Goal: Information Seeking & Learning: Learn about a topic

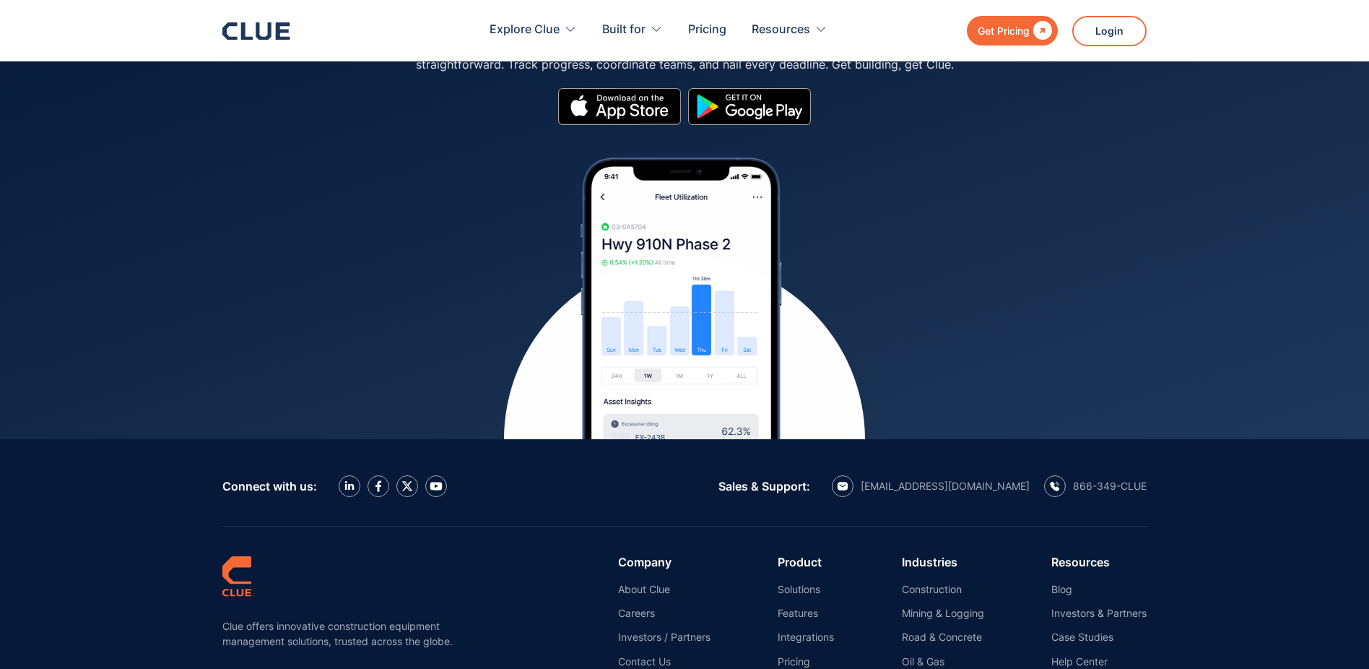
scroll to position [6348, 0]
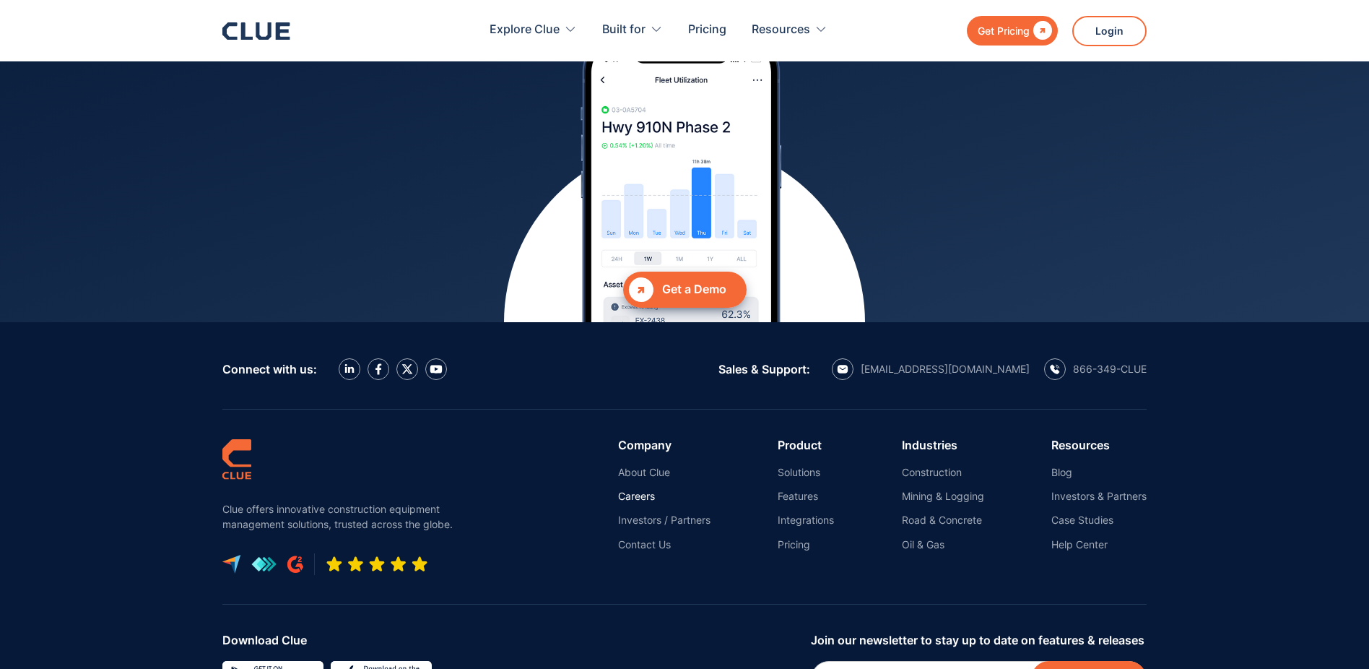
click at [638, 489] on link "Careers" at bounding box center [664, 495] width 92 height 13
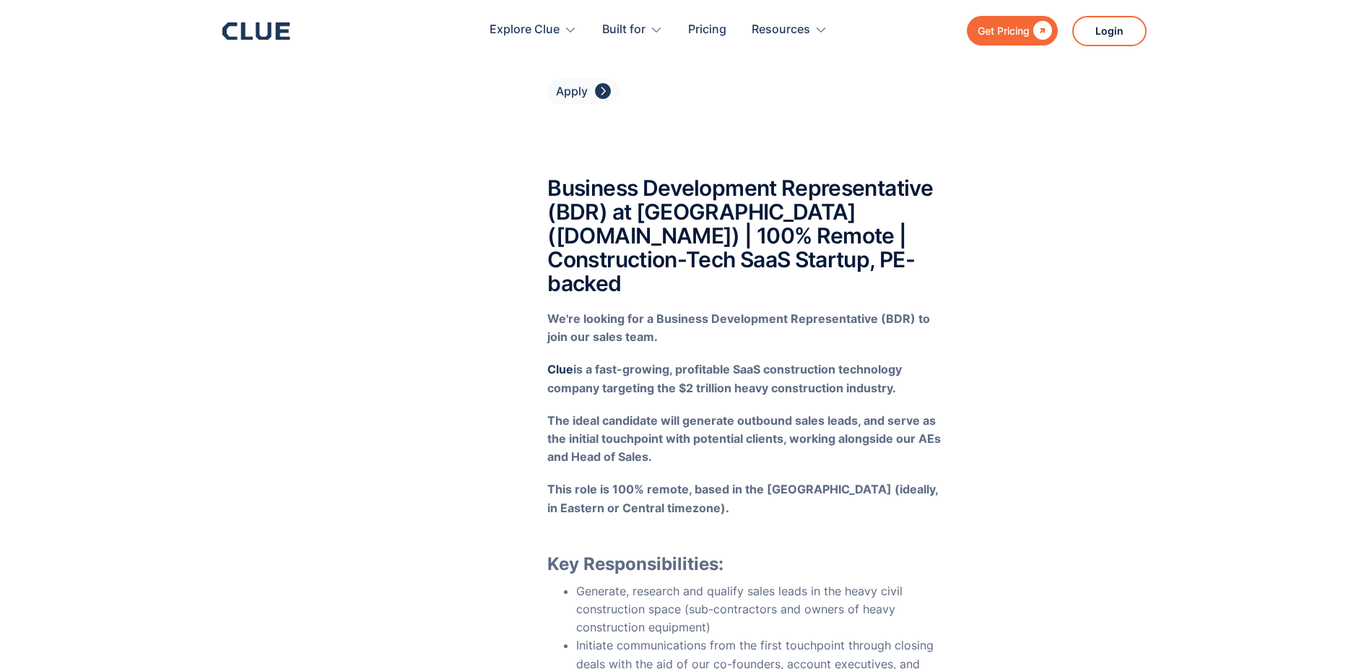
scroll to position [3953, 0]
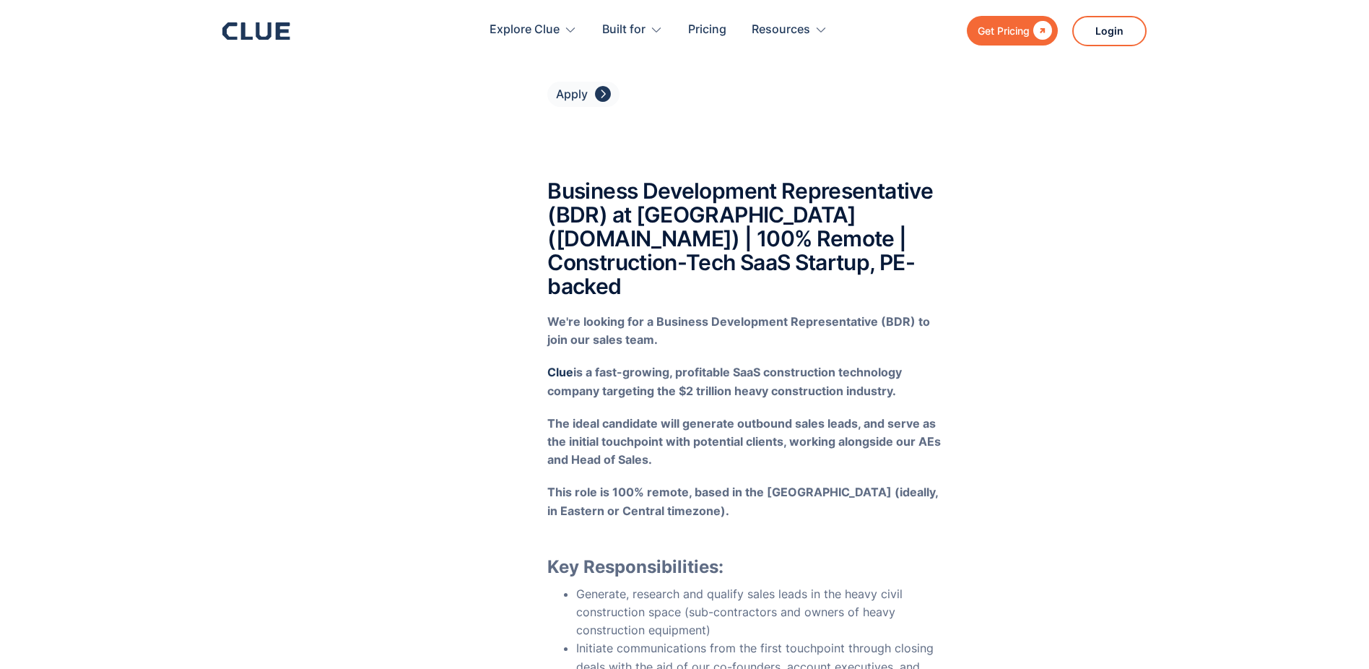
click at [565, 179] on h2 "Business Development Representative (BDR) at Clue (getclue.com) | 100% Remote |…" at bounding box center [745, 238] width 396 height 119
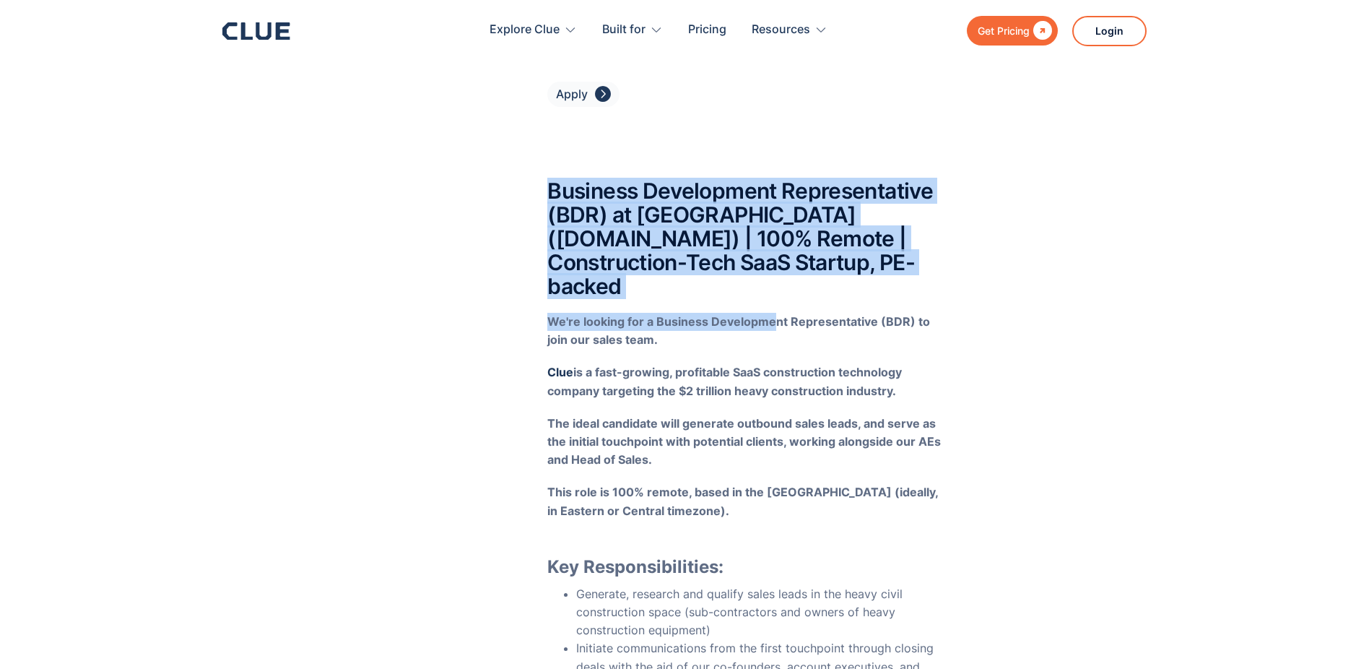
drag, startPoint x: 554, startPoint y: 151, endPoint x: 772, endPoint y: 271, distance: 248.2
click at [772, 313] on p "‍ We're looking for a Business Development Representative (BDR) to join our sal…" at bounding box center [745, 331] width 396 height 36
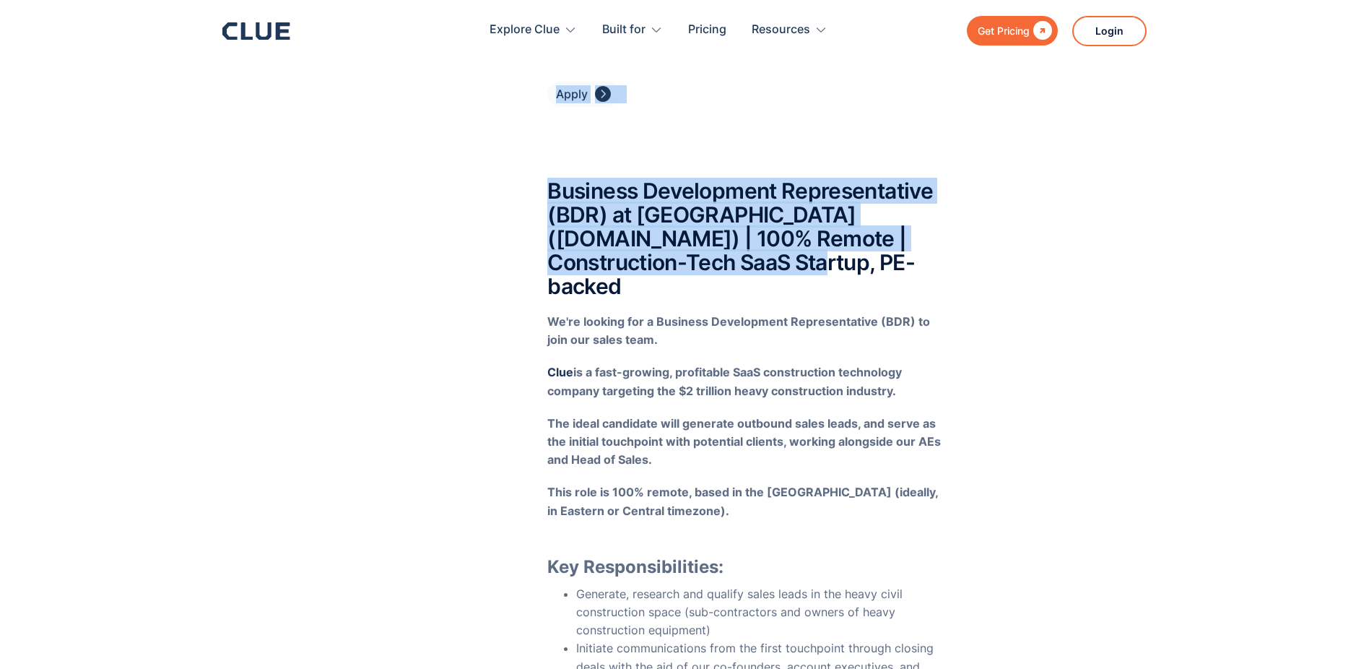
drag, startPoint x: 745, startPoint y: 235, endPoint x: 505, endPoint y: 164, distance: 250.6
click at [500, 163] on div "Listings Product Manager - SaaS Construction Tech - CLUE (getclue.com) 100% Rem…" at bounding box center [684, 576] width 924 height 8293
click at [545, 167] on div "Listings Product Manager - SaaS Construction Tech - CLUE (getclue.com) 100% Rem…" at bounding box center [684, 576] width 924 height 8293
drag, startPoint x: 544, startPoint y: 160, endPoint x: 770, endPoint y: 248, distance: 241.9
click at [770, 248] on div "Listings Product Manager - SaaS Construction Tech - CLUE (getclue.com) 100% Rem…" at bounding box center [684, 576] width 924 height 8293
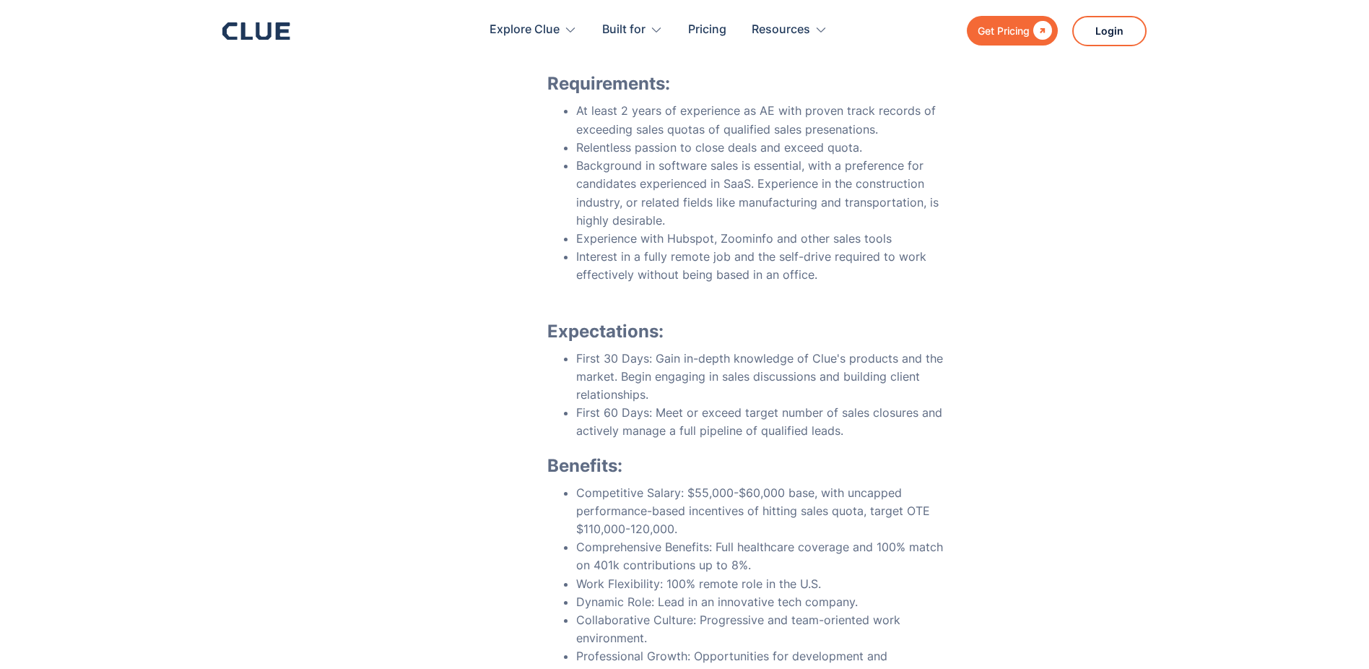
scroll to position [6828, 0]
